Goal: Task Accomplishment & Management: Manage account settings

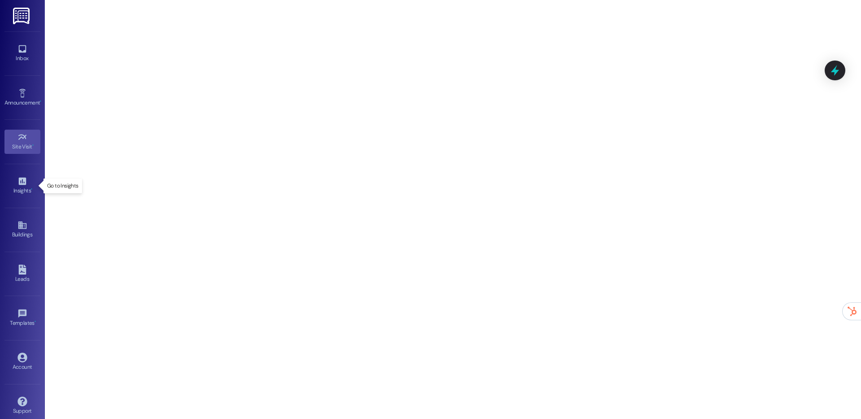
click at [19, 185] on icon at bounding box center [22, 182] width 8 height 8
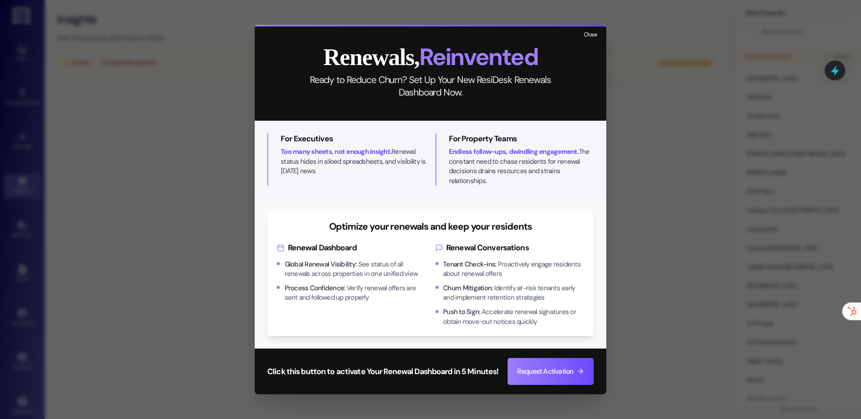
click at [597, 39] on button "Close" at bounding box center [590, 35] width 19 height 11
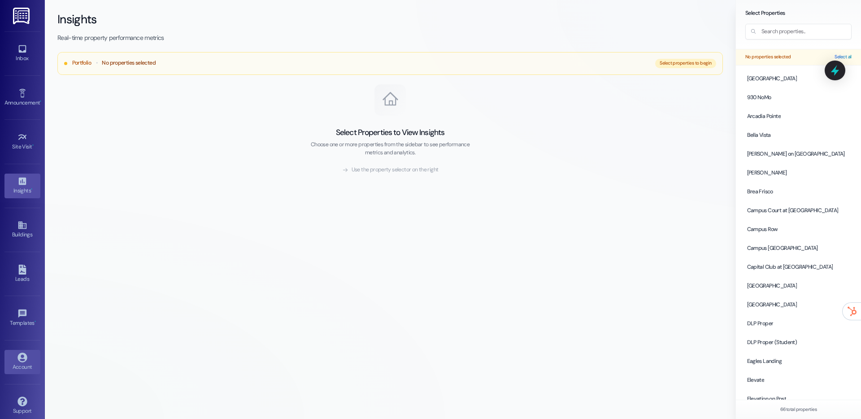
click at [21, 356] on icon at bounding box center [22, 357] width 10 height 10
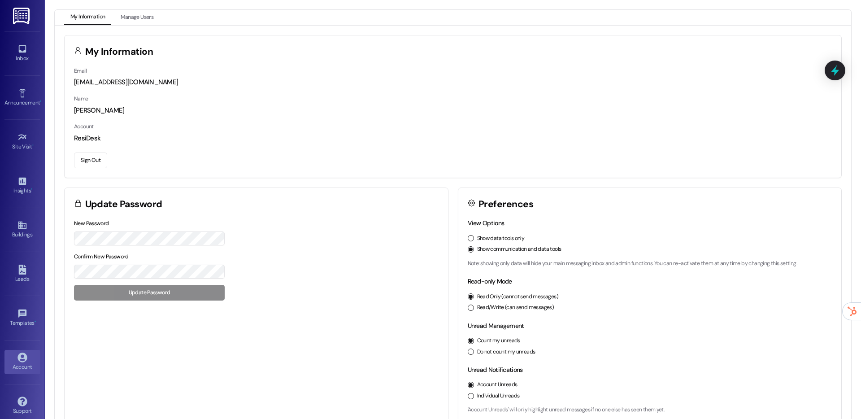
click at [94, 154] on button "Sign Out" at bounding box center [90, 160] width 33 height 16
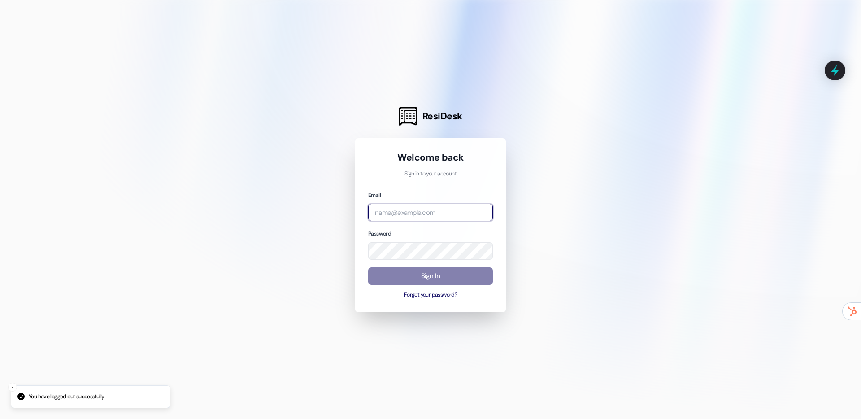
click at [411, 205] on input "email" at bounding box center [430, 212] width 125 height 17
type input "[EMAIL_ADDRESS][DOMAIN_NAME]"
